Goal: Manage account settings

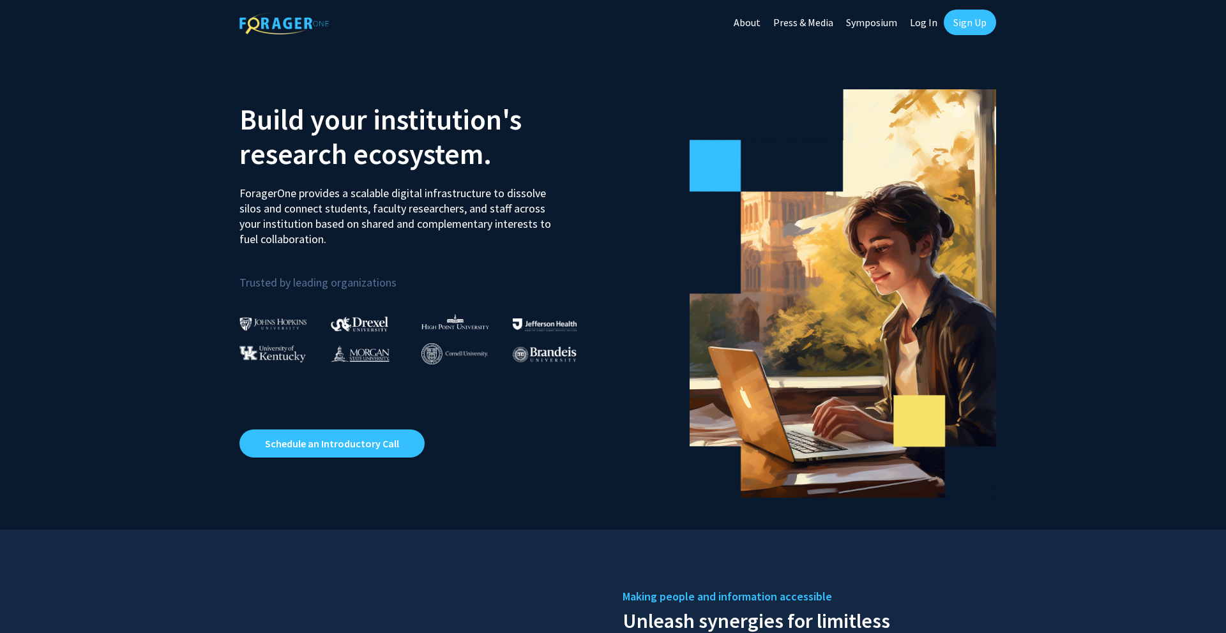
click at [920, 24] on link "Log In" at bounding box center [924, 22] width 40 height 45
select select
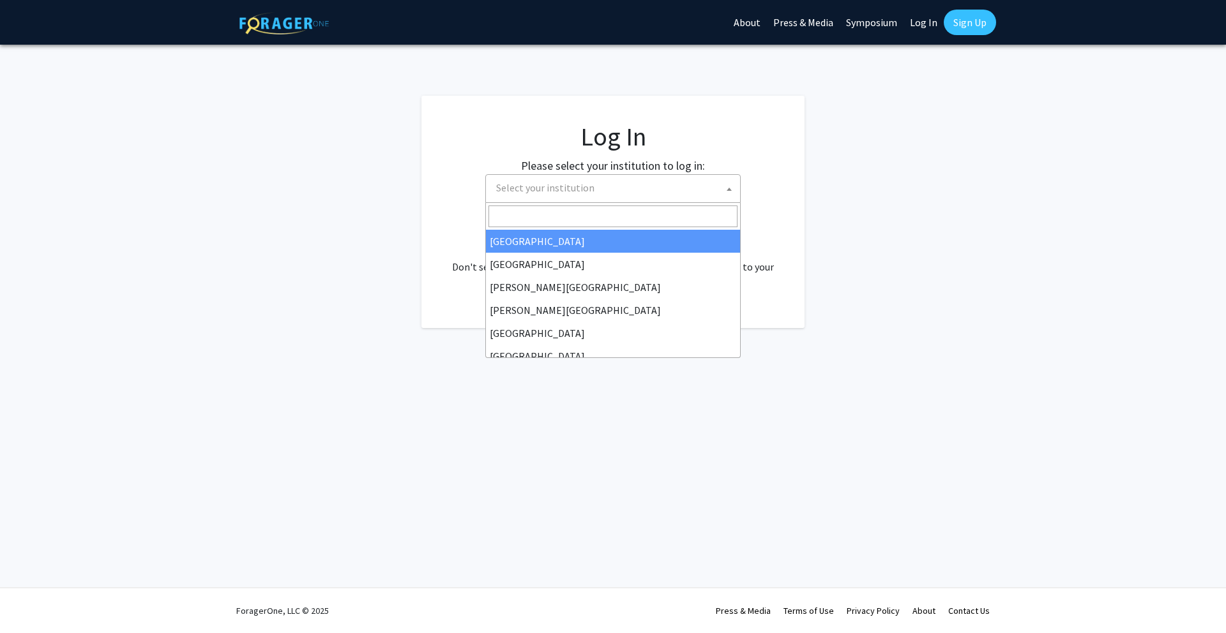
click at [711, 193] on span "Select your institution" at bounding box center [615, 188] width 249 height 26
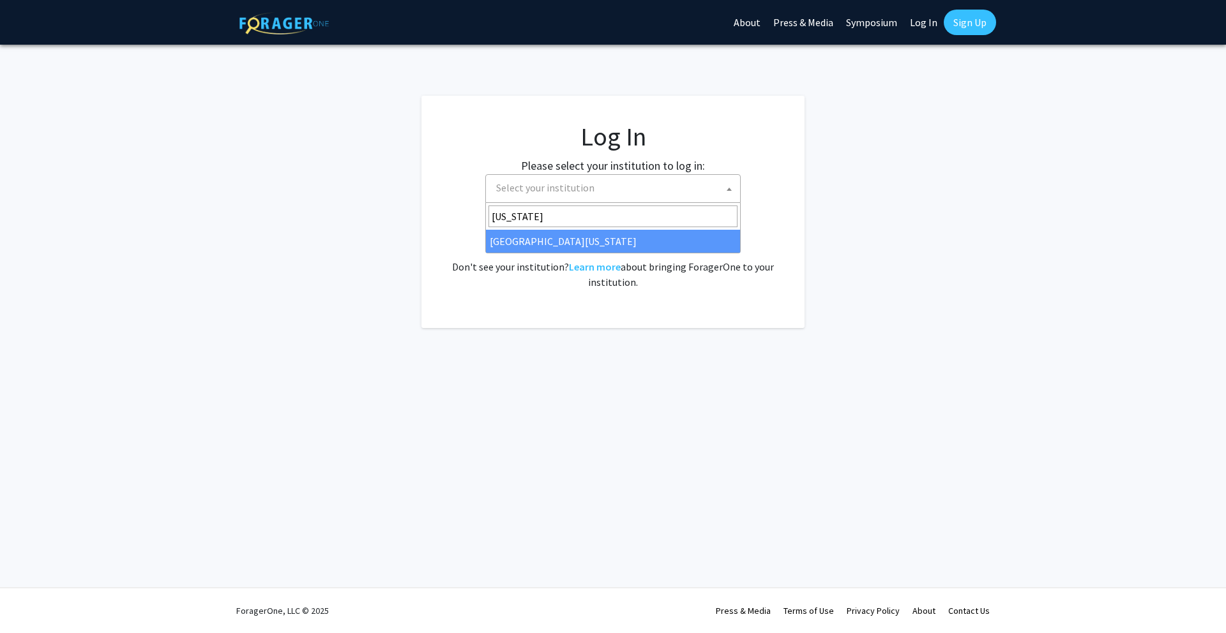
type input "[US_STATE]"
select select "33"
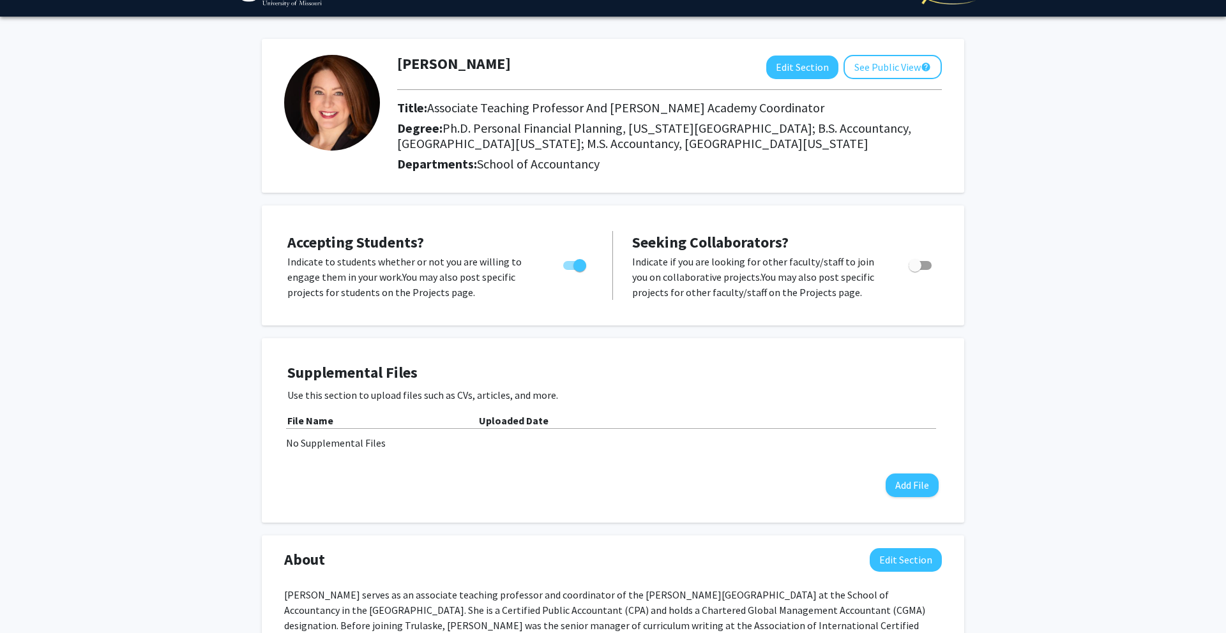
scroll to position [31, 0]
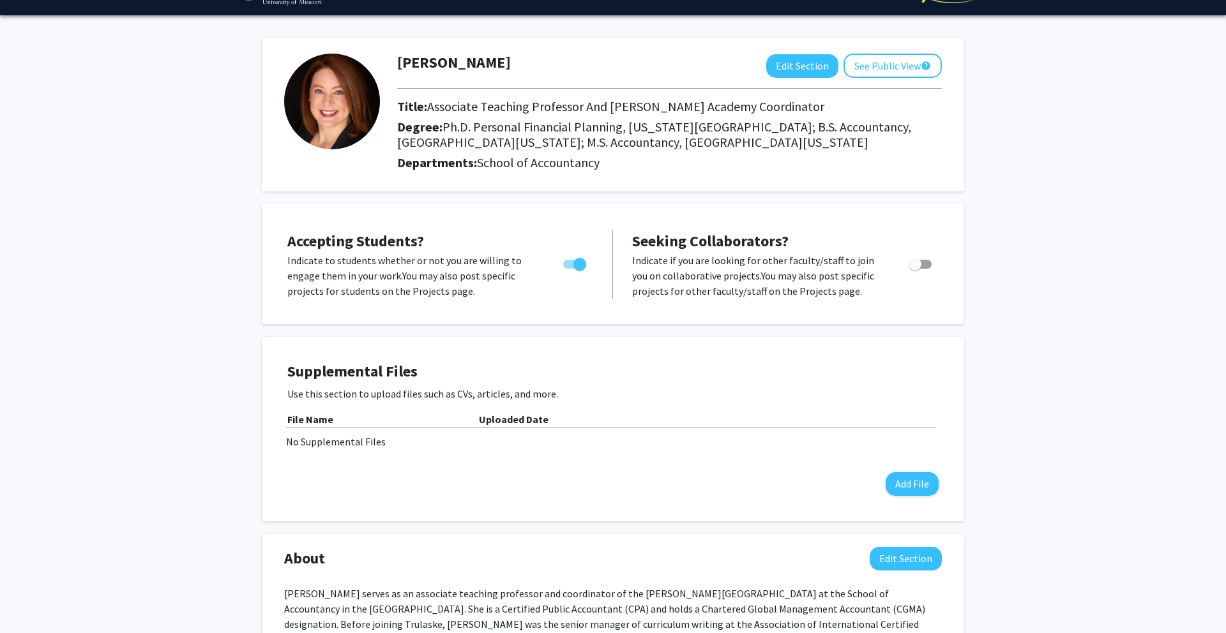
click at [577, 266] on span "Toggle" at bounding box center [579, 264] width 13 height 13
click at [570, 269] on input "Would you like to permit student requests?" at bounding box center [569, 269] width 1 height 1
checkbox input "false"
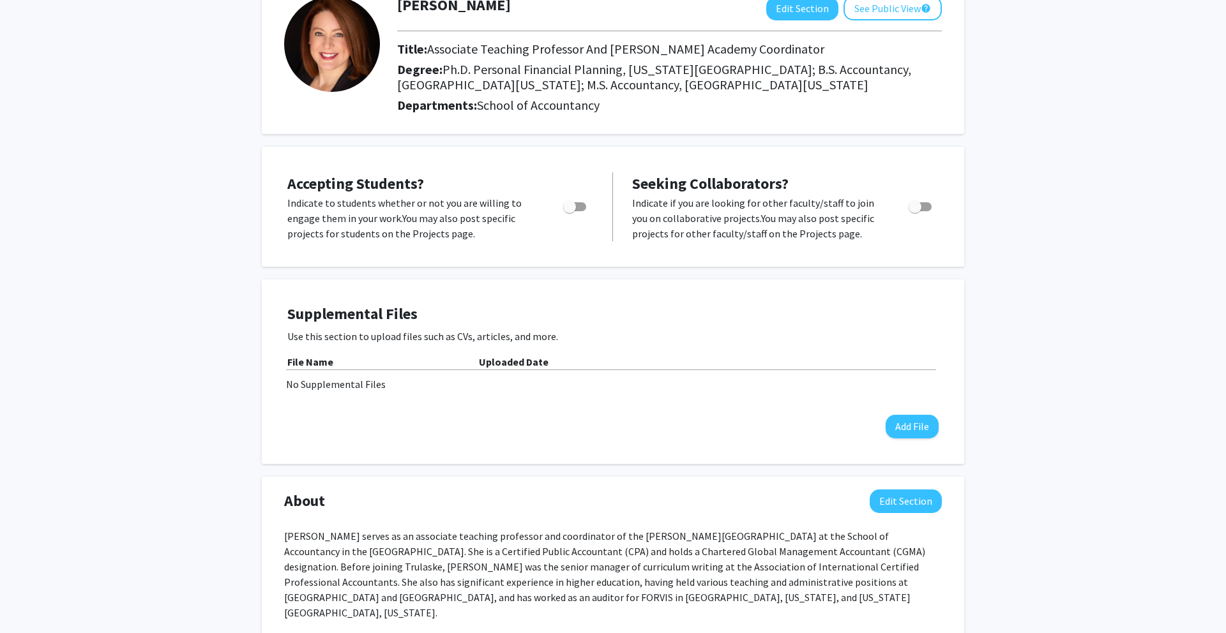
scroll to position [0, 0]
